Goal: Browse casually

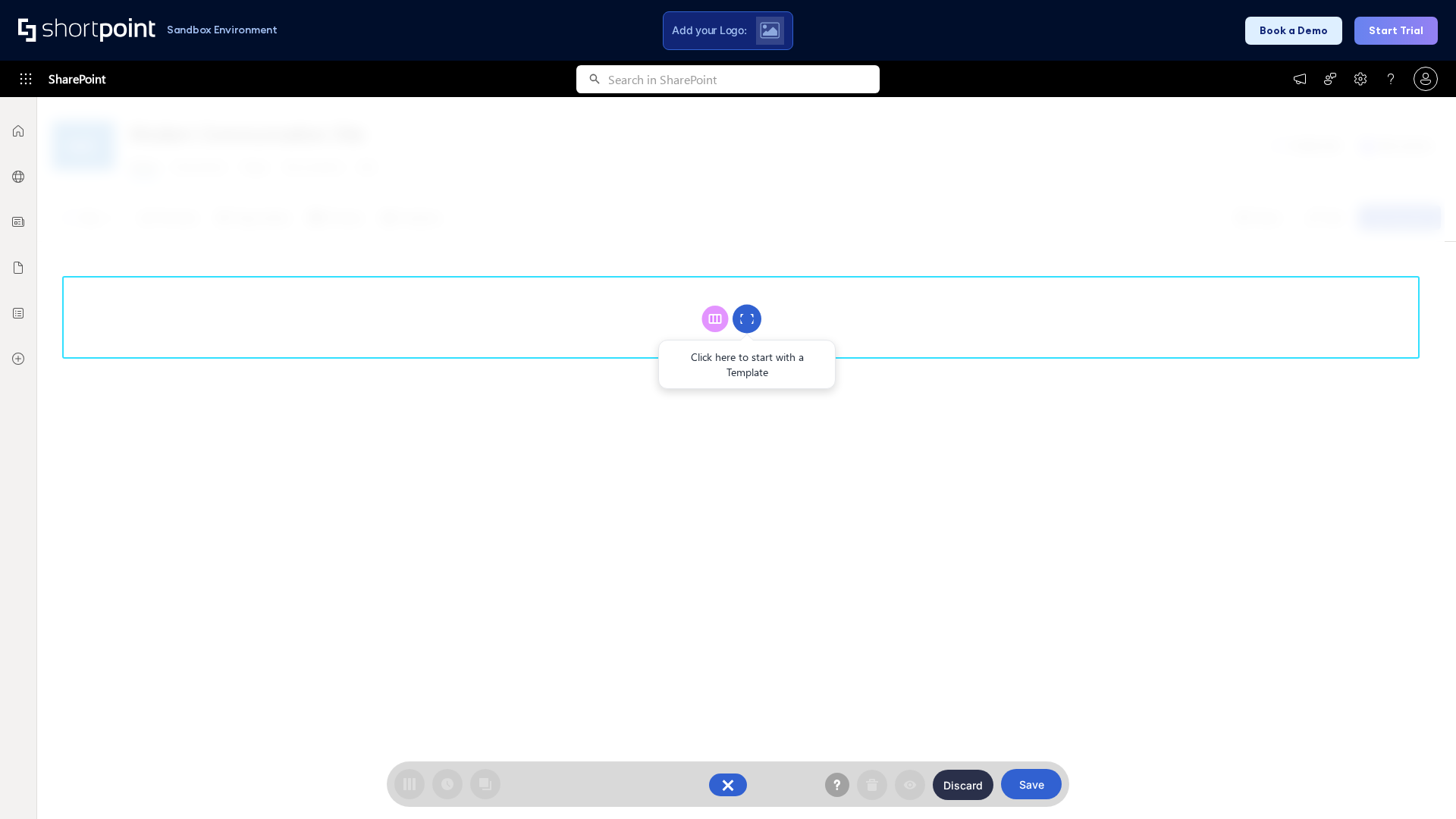
click at [747, 319] on circle at bounding box center [746, 319] width 29 height 29
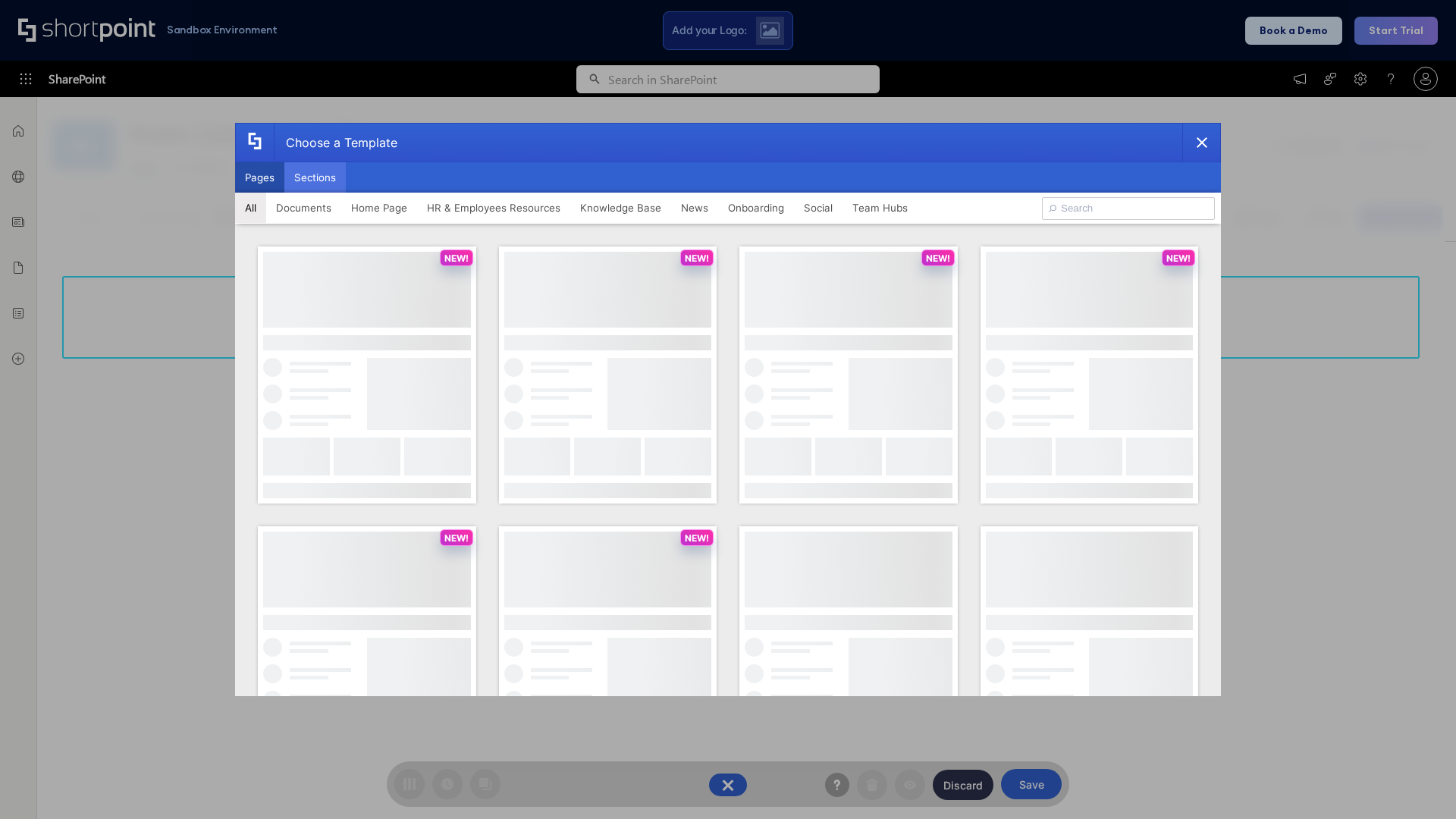
click at [315, 178] on button "Sections" at bounding box center [315, 177] width 61 height 31
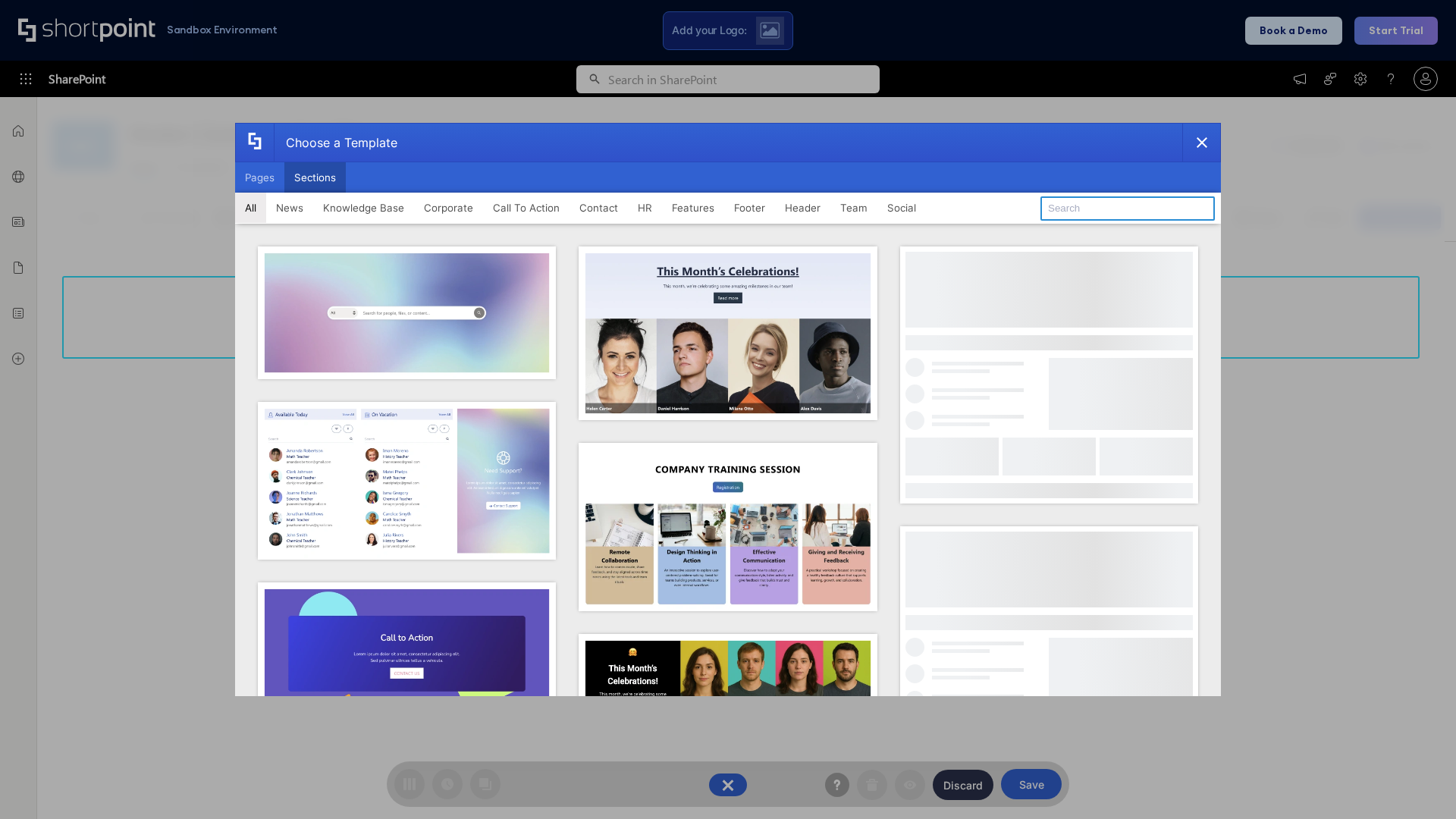
type input "Upcoming Vacations"
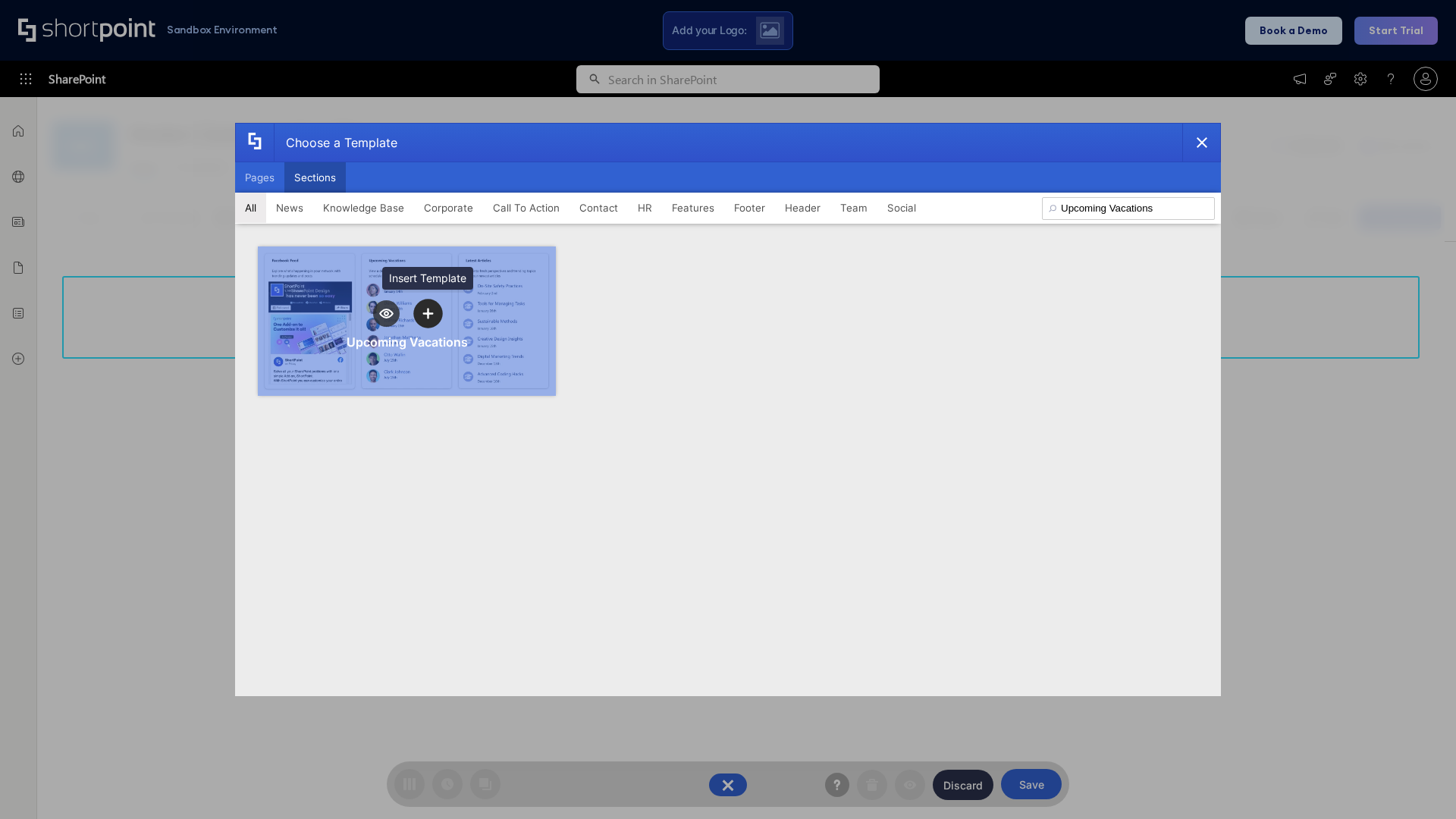
click at [428, 313] on icon "template selector" at bounding box center [427, 312] width 10 height 10
